Goal: Browse casually: Explore the website without a specific task or goal

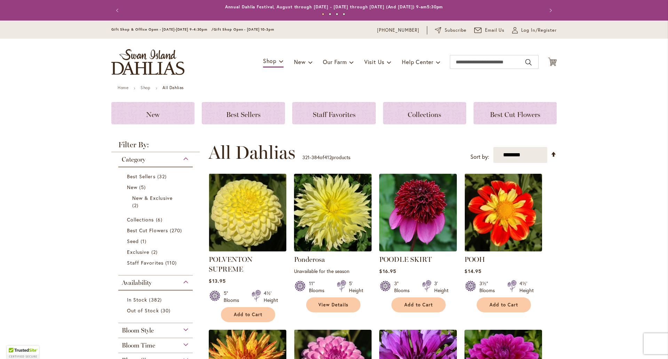
scroll to position [290, 0]
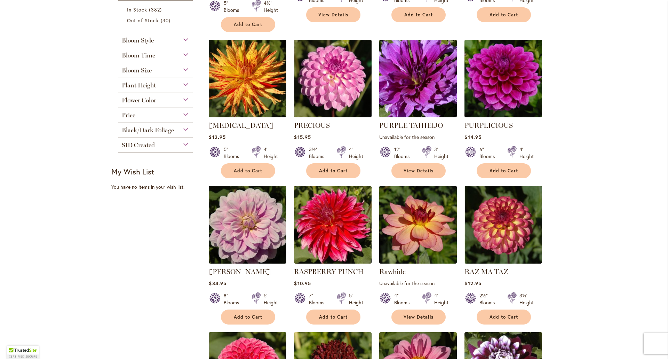
scroll to position [290, 0]
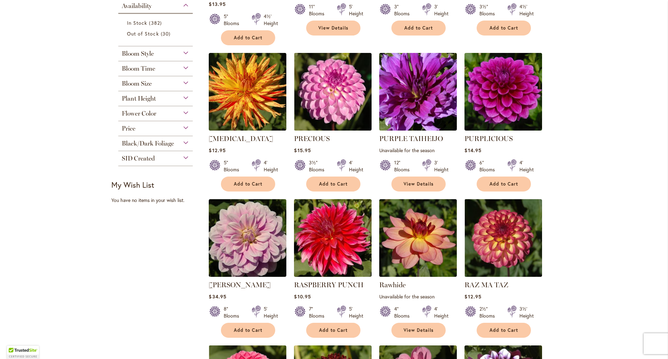
scroll to position [290, 0]
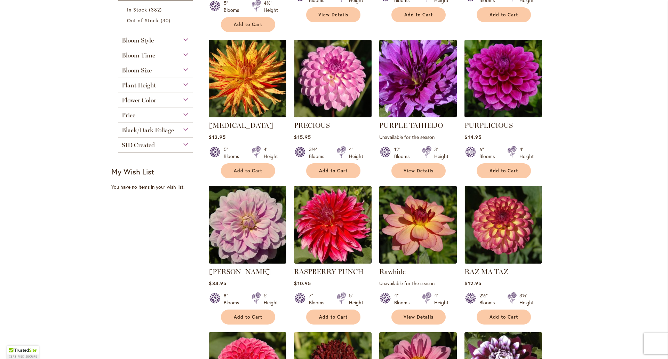
scroll to position [290, 0]
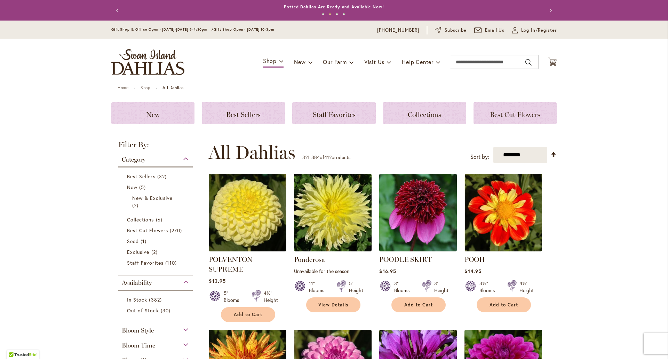
scroll to position [290, 0]
